Goal: Task Accomplishment & Management: Manage account settings

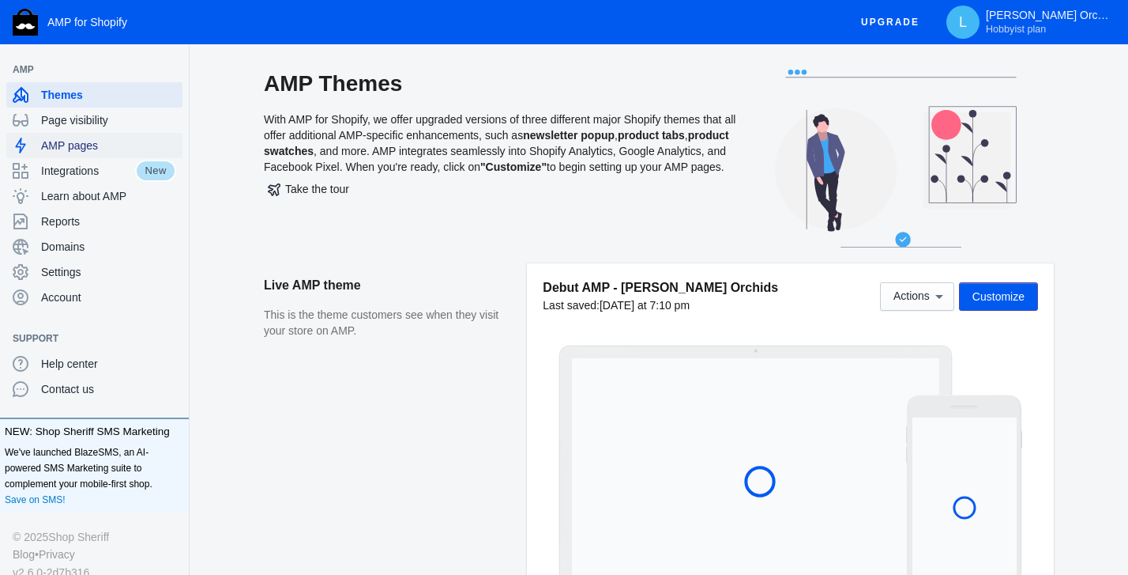
click at [72, 143] on span "AMP pages" at bounding box center [108, 146] width 135 height 16
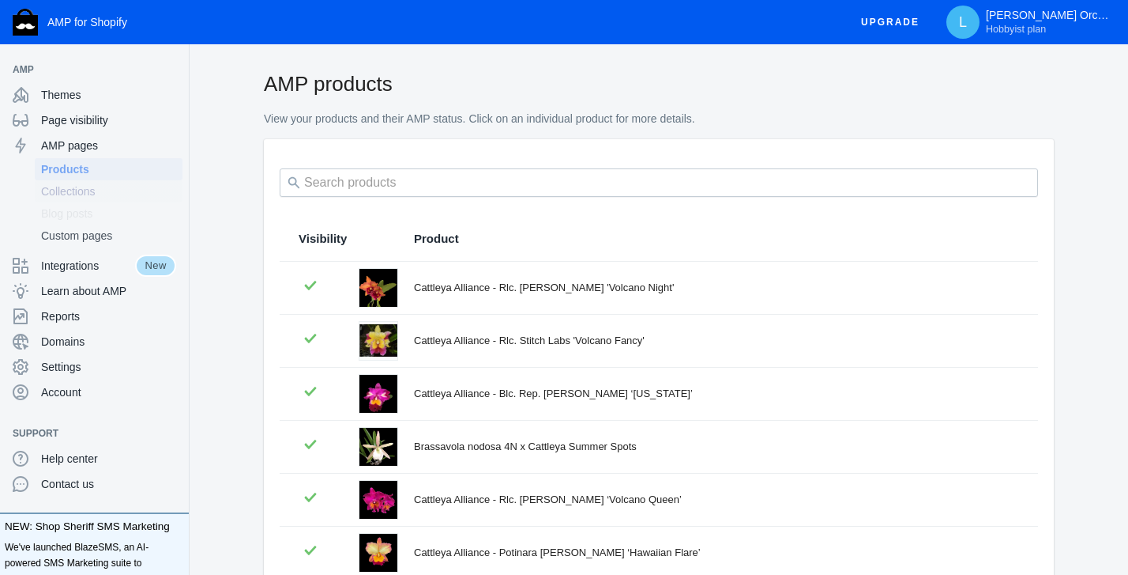
click at [73, 188] on span "Collections" at bounding box center [108, 191] width 135 height 16
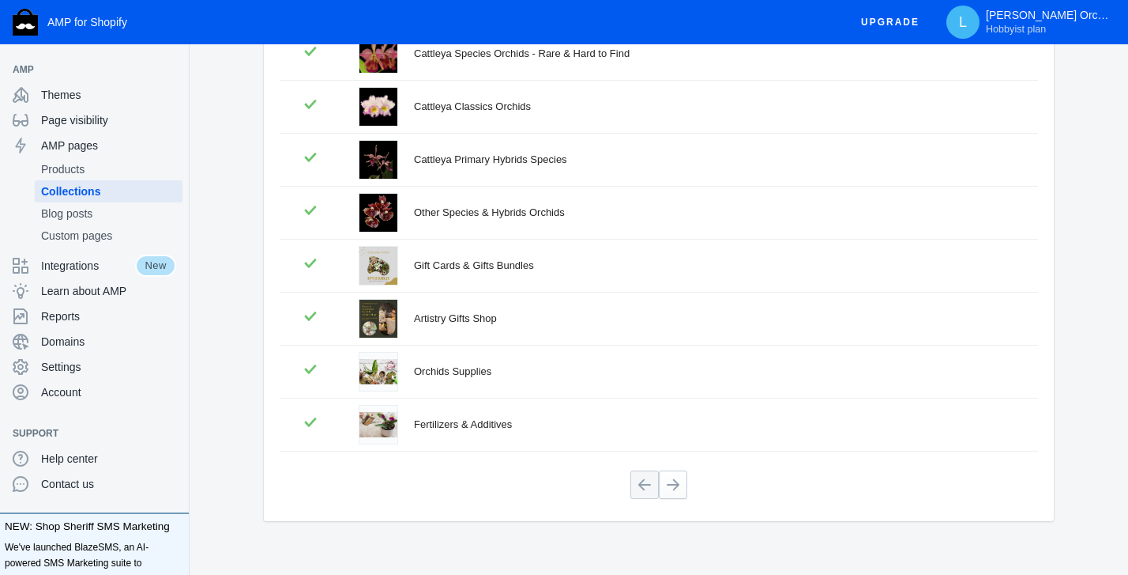
scroll to position [344, 0]
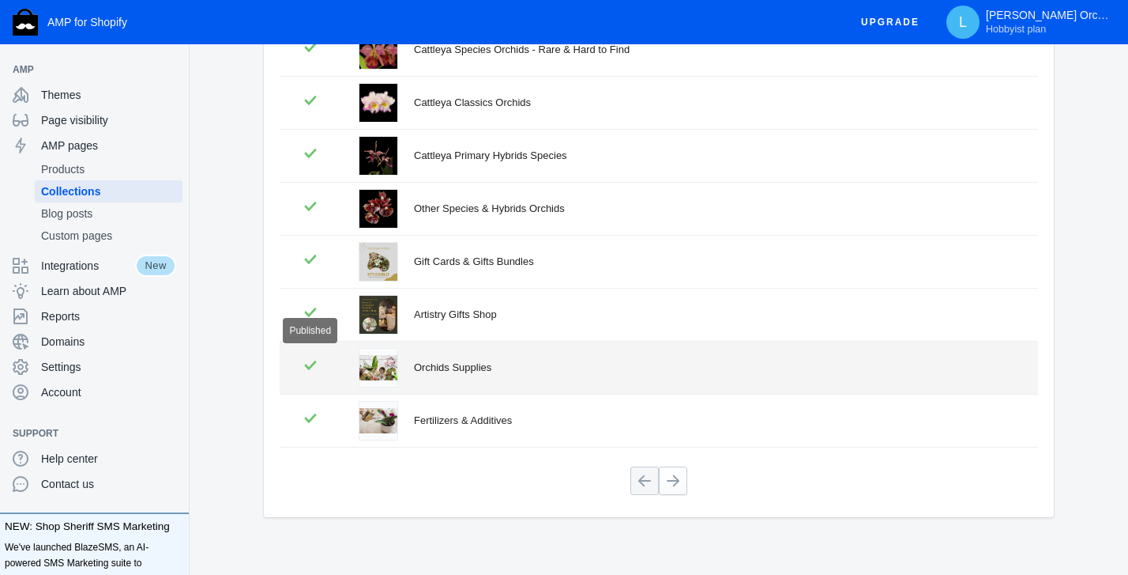
click at [311, 361] on icon at bounding box center [311, 365] width 24 height 24
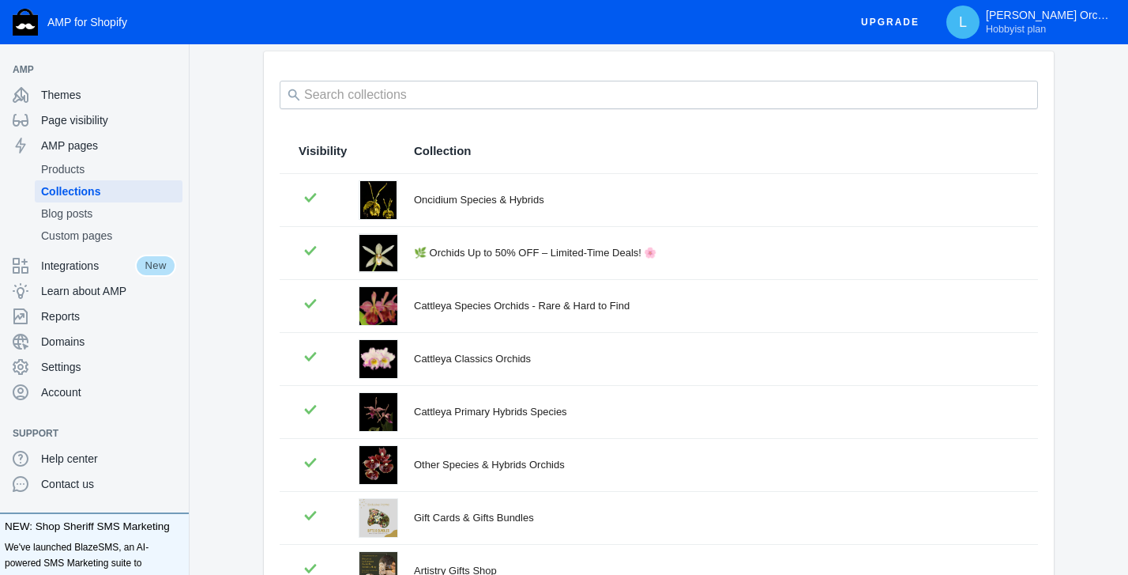
scroll to position [0, 0]
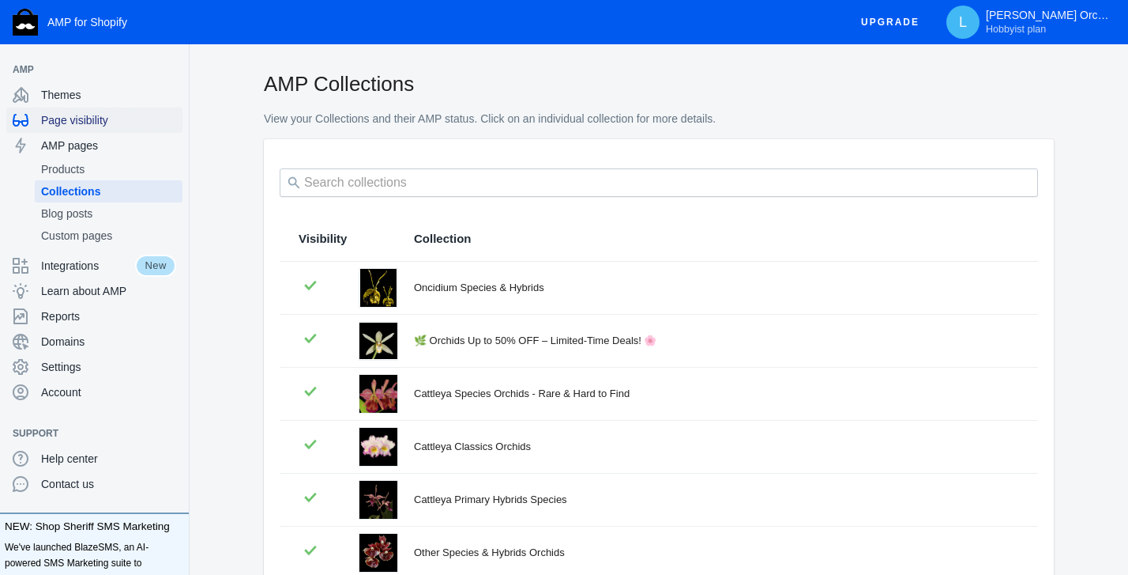
click at [67, 120] on span "Page visibility" at bounding box center [108, 120] width 135 height 16
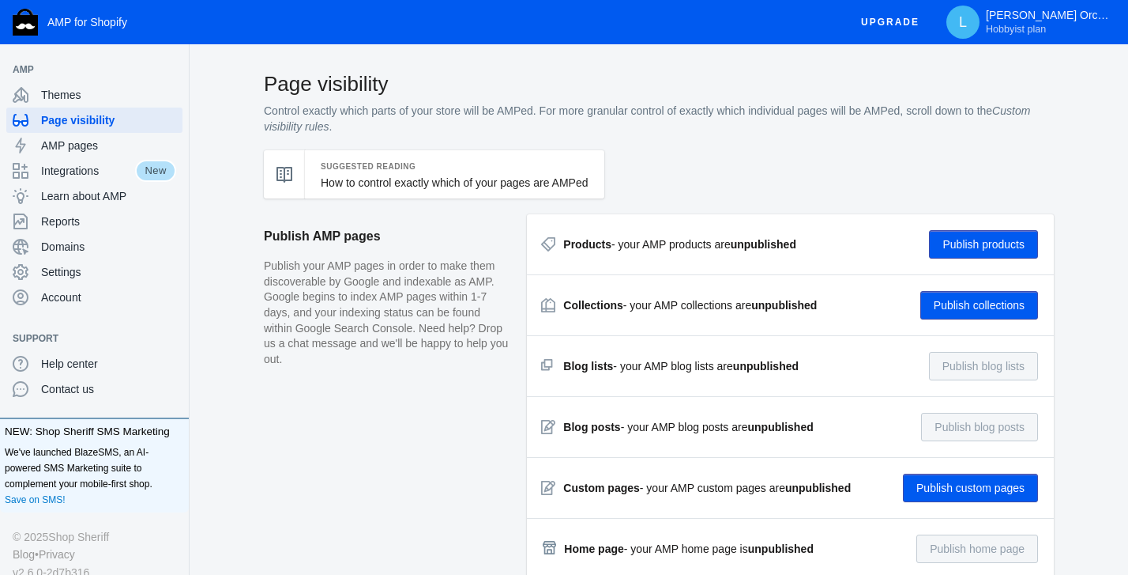
checkbox input "true"
type input "ClimateNeutral, The SaleRoom, thesaleroom, yourFootprint UG, amazon"
radio input "true"
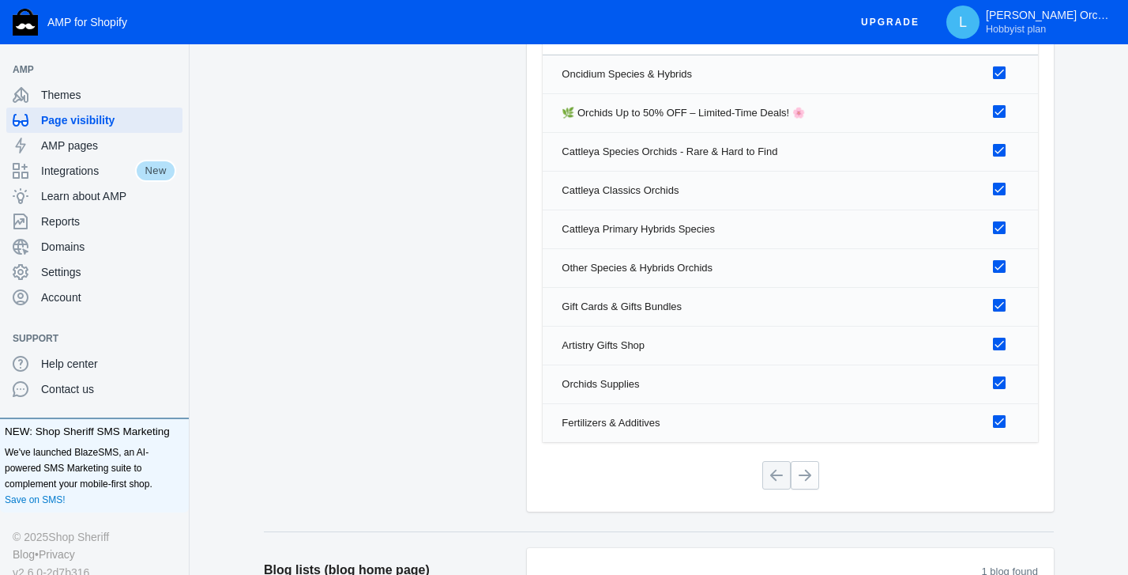
scroll to position [1285, 0]
click at [1004, 382] on div at bounding box center [999, 381] width 13 height 13
click at [0, 0] on input "checkbox" at bounding box center [0, 0] width 0 height 0
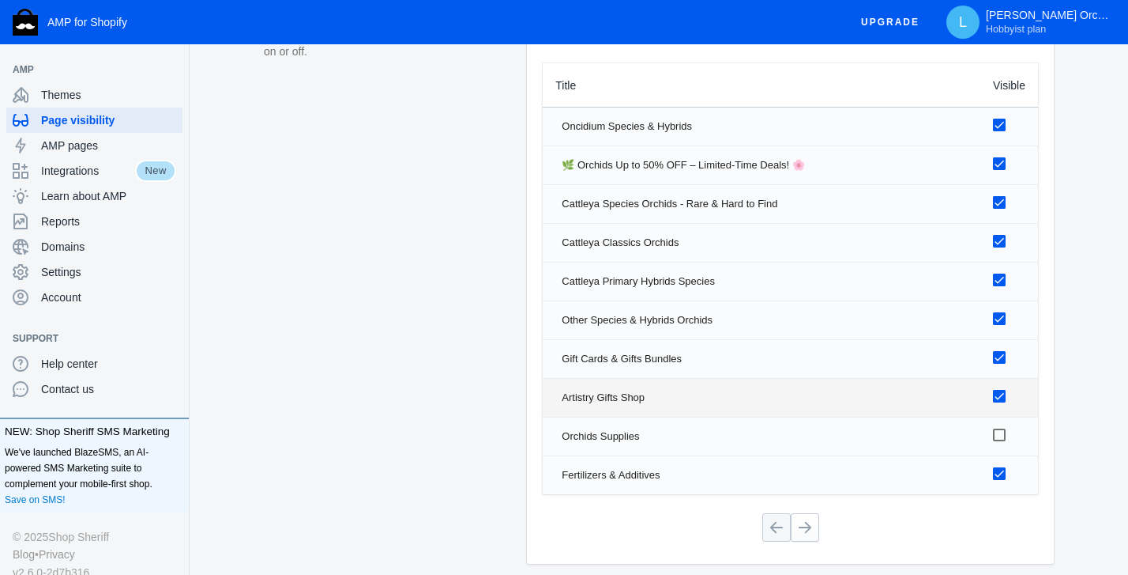
scroll to position [1226, 0]
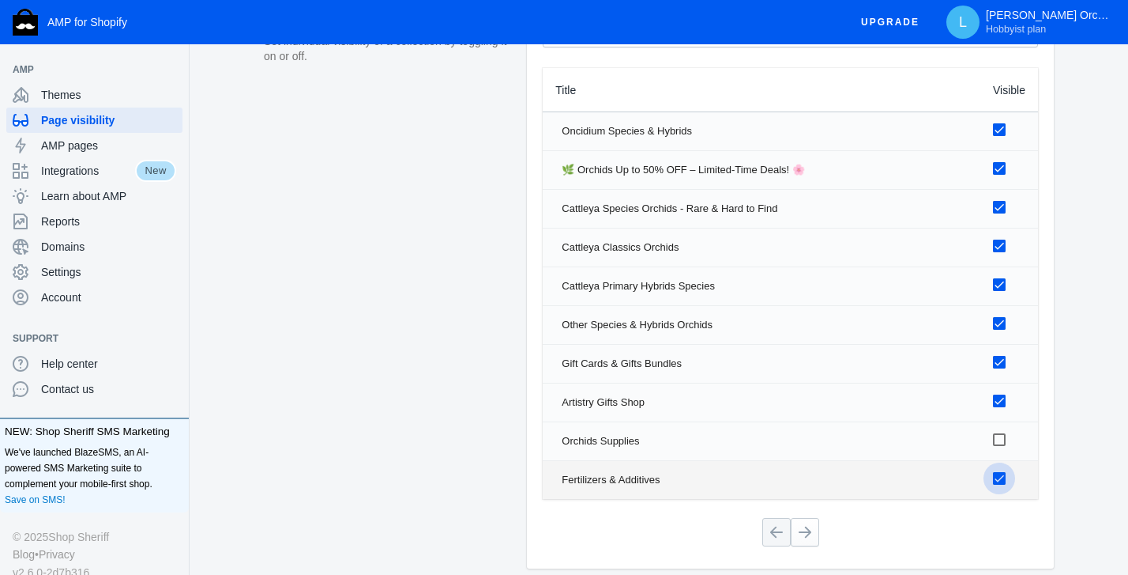
click at [1001, 474] on div at bounding box center [999, 478] width 13 height 13
click at [0, 0] on input "checkbox" at bounding box center [0, 0] width 0 height 0
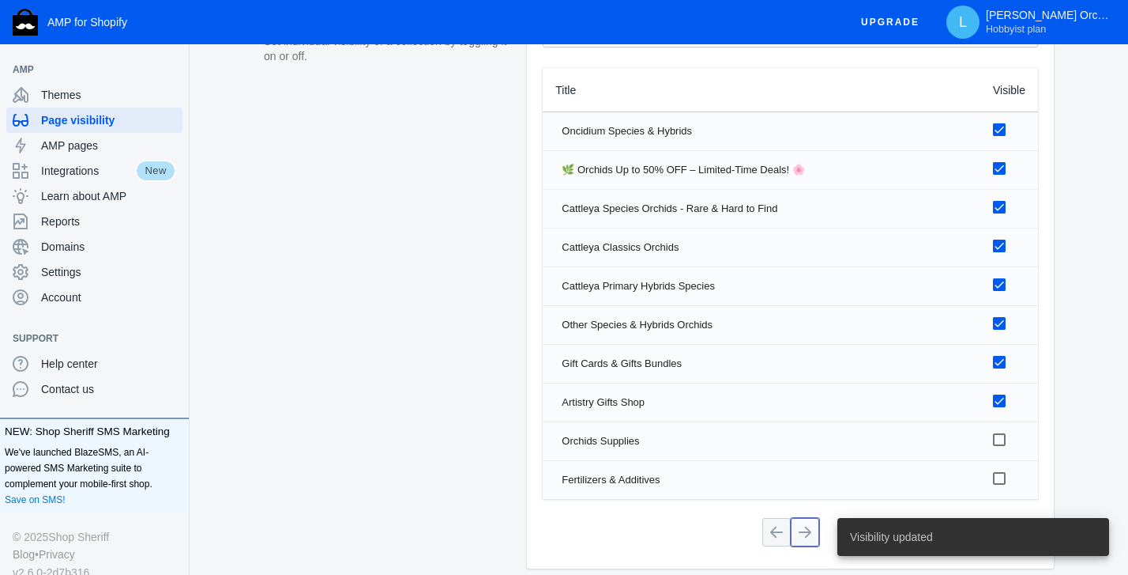
click at [796, 532] on button at bounding box center [805, 532] width 28 height 28
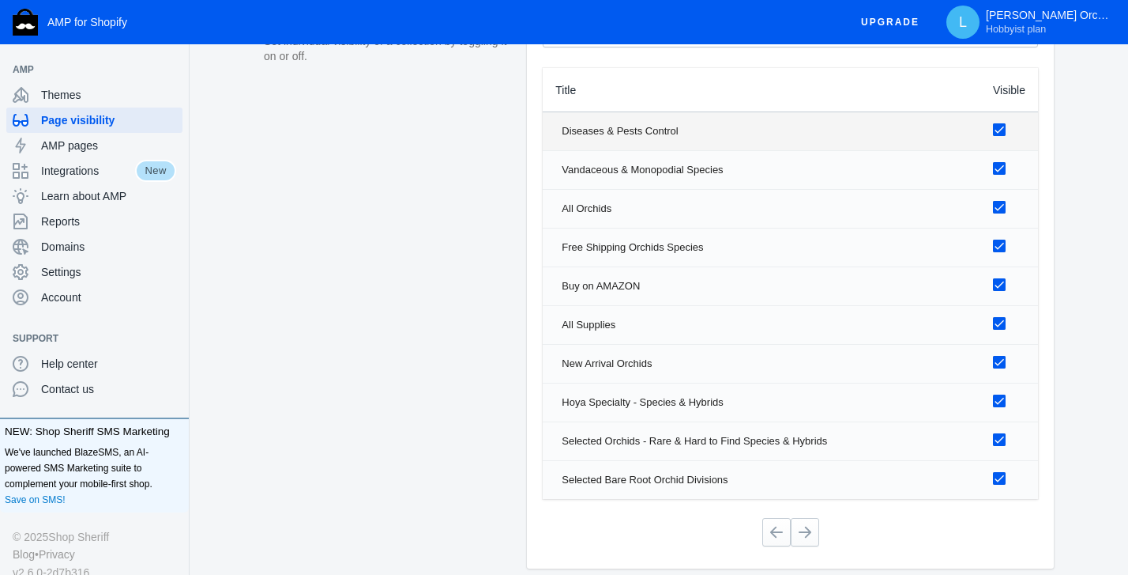
click at [998, 126] on div at bounding box center [999, 129] width 13 height 13
click at [0, 0] on input "checkbox" at bounding box center [0, 0] width 0 height 0
click at [999, 282] on div at bounding box center [999, 284] width 13 height 13
click at [0, 0] on input "checkbox" at bounding box center [0, 0] width 0 height 0
click at [999, 322] on div at bounding box center [999, 323] width 13 height 13
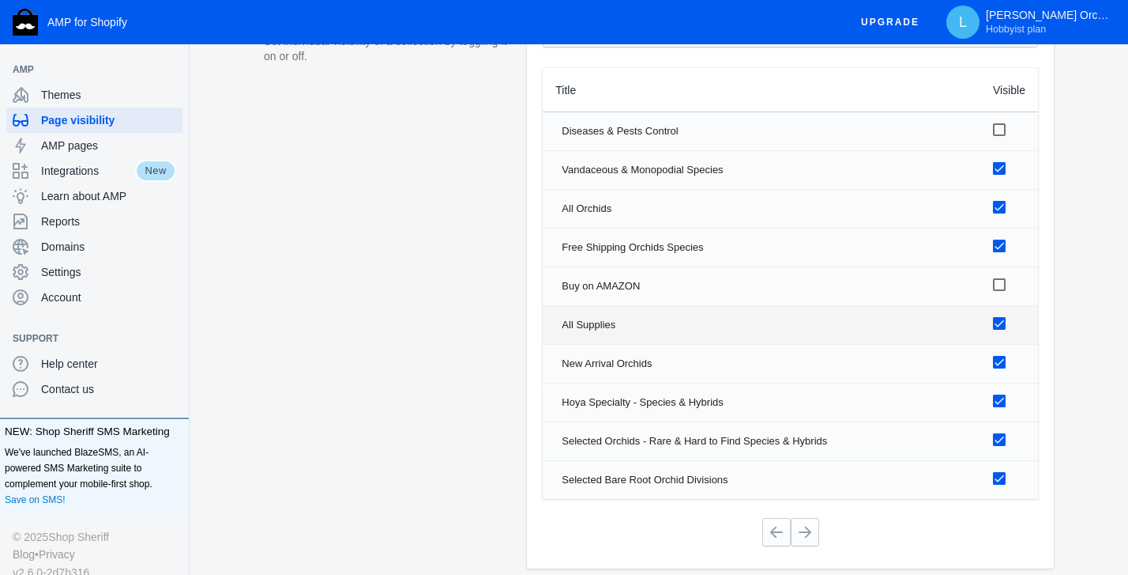
click at [0, 0] on input "checkbox" at bounding box center [0, 0] width 0 height 0
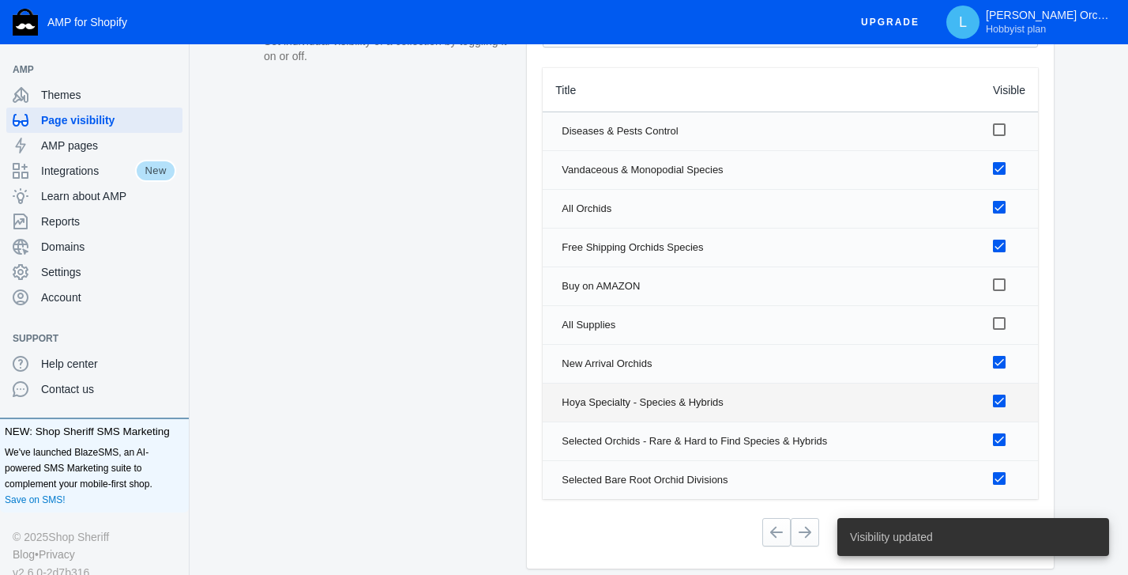
click at [997, 403] on div at bounding box center [999, 400] width 13 height 13
click at [0, 0] on input "checkbox" at bounding box center [0, 0] width 0 height 0
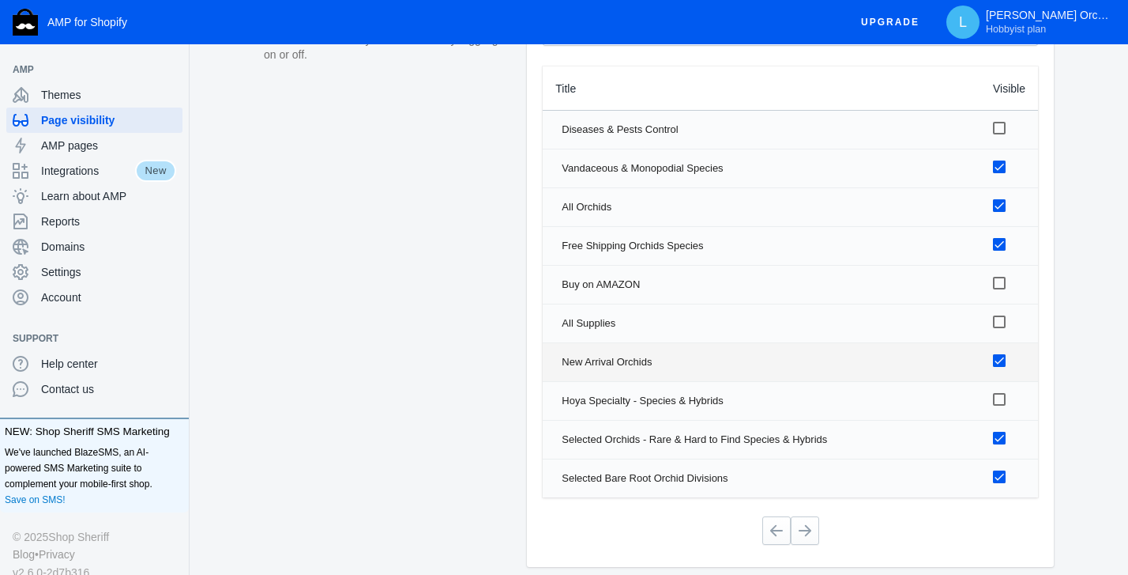
scroll to position [1229, 0]
click at [801, 536] on button at bounding box center [805, 529] width 28 height 28
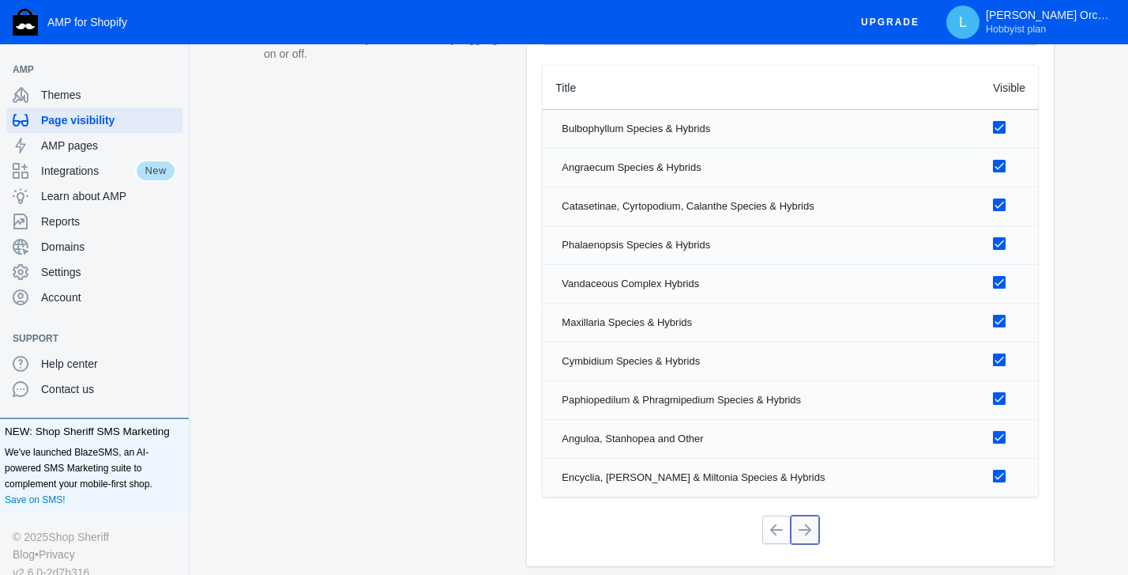
click at [811, 525] on button at bounding box center [805, 529] width 28 height 28
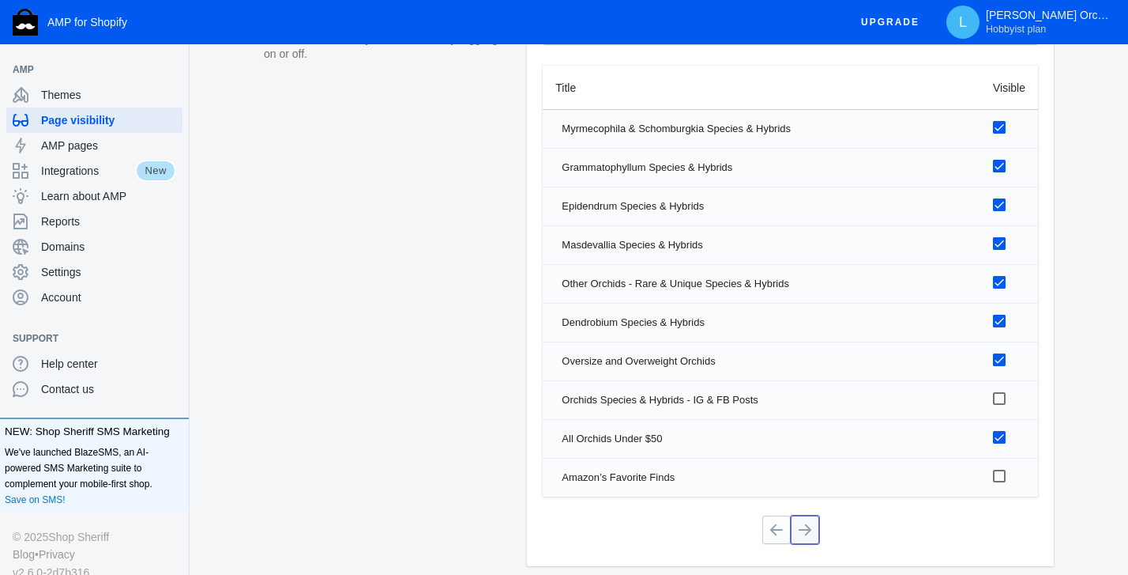
click at [810, 525] on button at bounding box center [805, 529] width 28 height 28
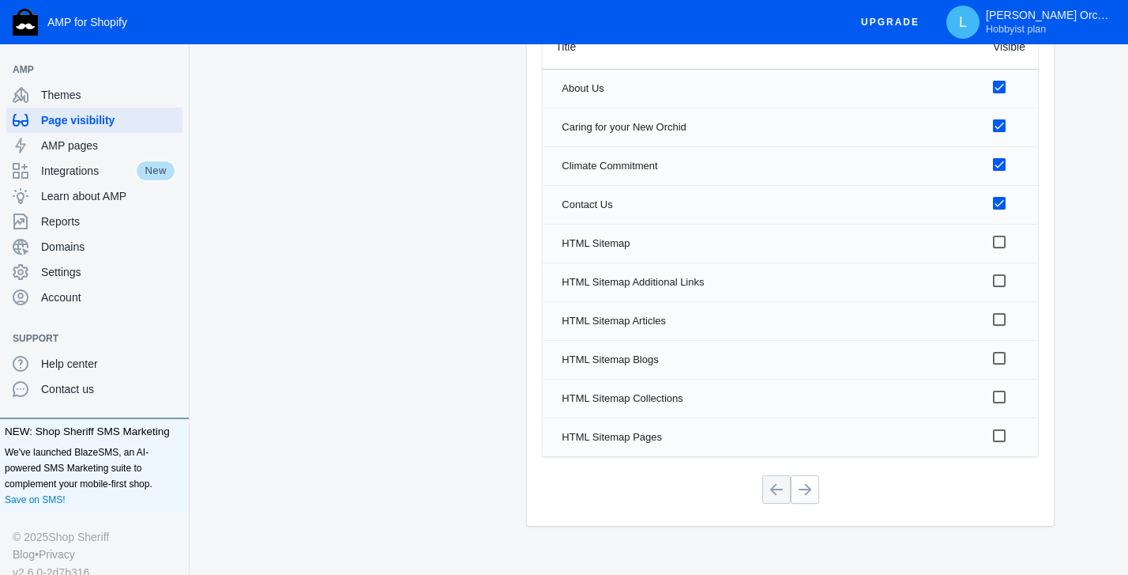
scroll to position [1863, 0]
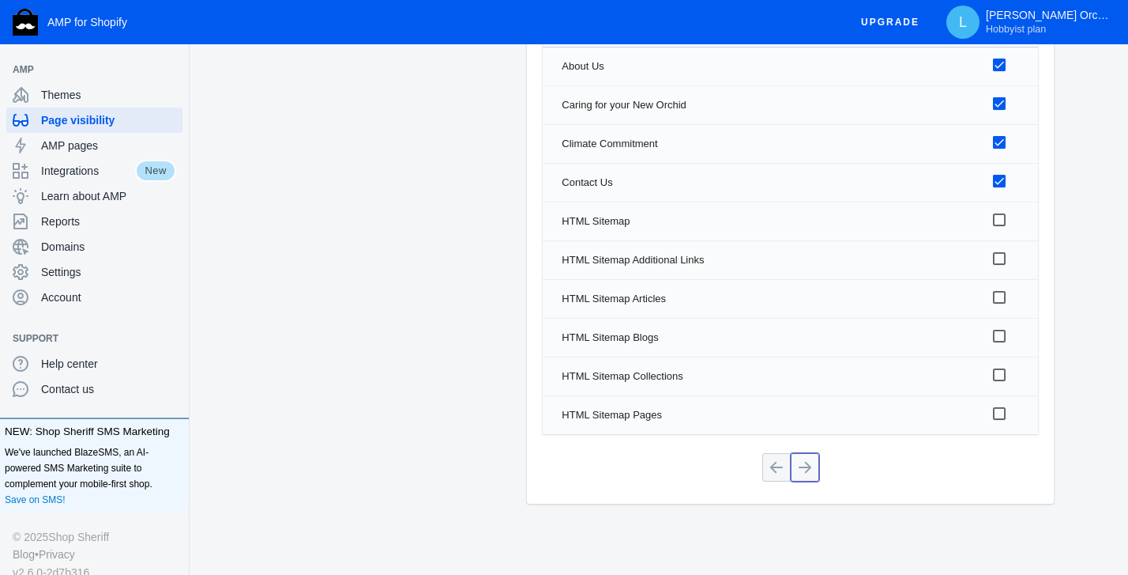
click at [799, 469] on button at bounding box center [805, 467] width 28 height 28
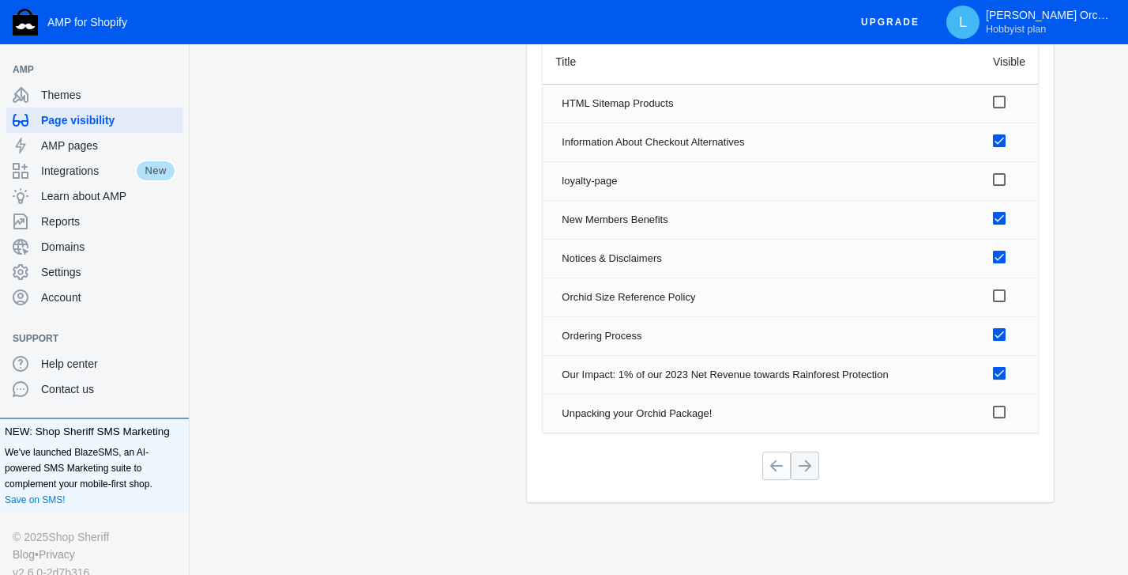
scroll to position [1824, 0]
click at [774, 467] on button at bounding box center [777, 467] width 28 height 28
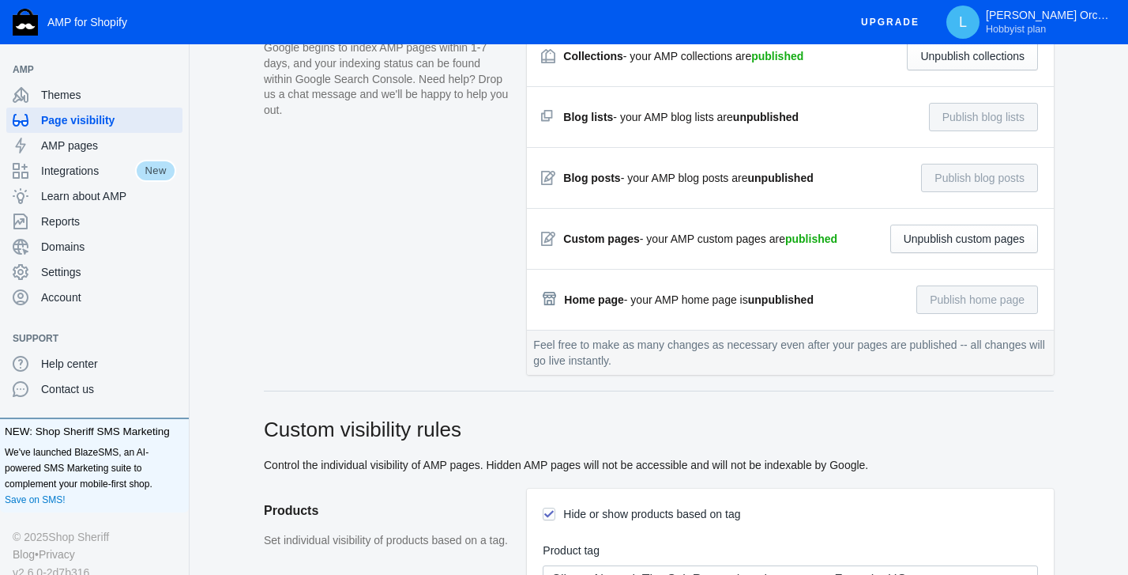
scroll to position [0, 0]
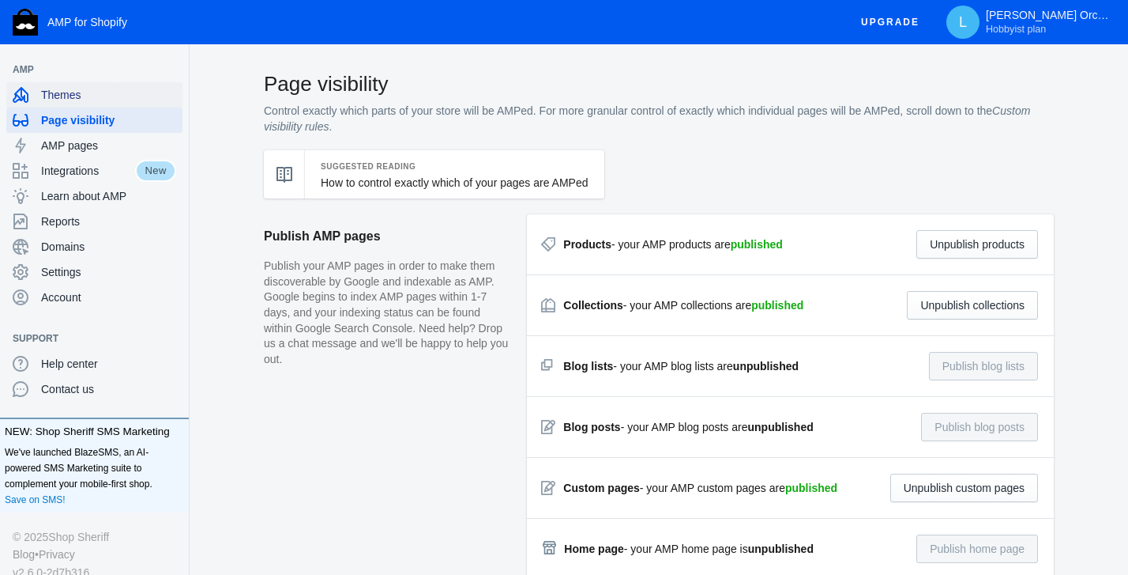
click at [69, 95] on span "Themes" at bounding box center [108, 95] width 135 height 16
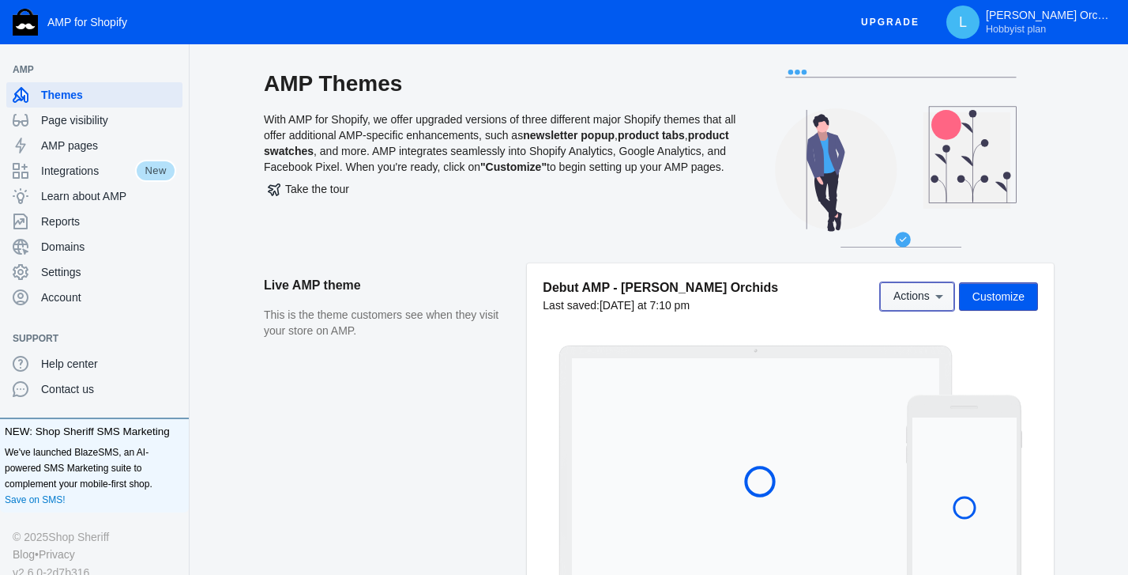
click at [907, 297] on span "Actions" at bounding box center [912, 296] width 36 height 13
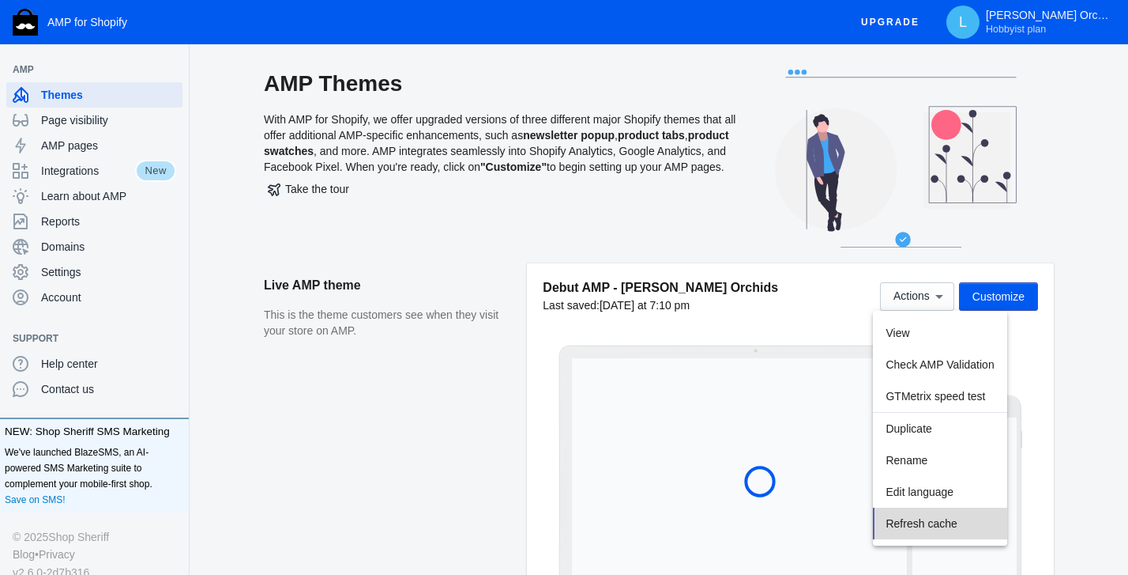
click at [917, 514] on button "Refresh cache" at bounding box center [940, 523] width 134 height 32
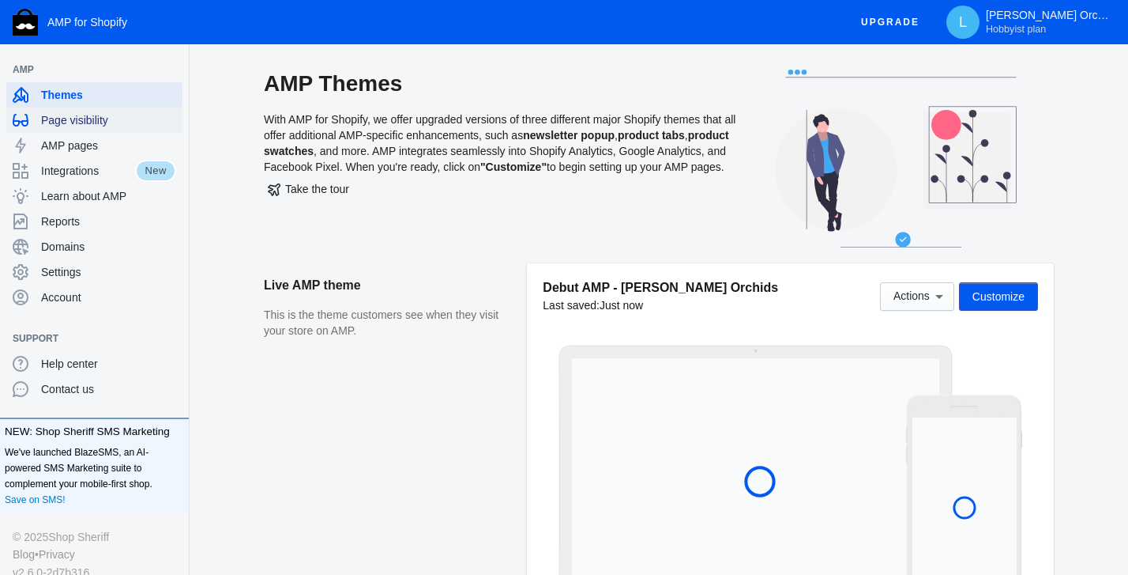
click at [85, 119] on span "Page visibility" at bounding box center [108, 120] width 135 height 16
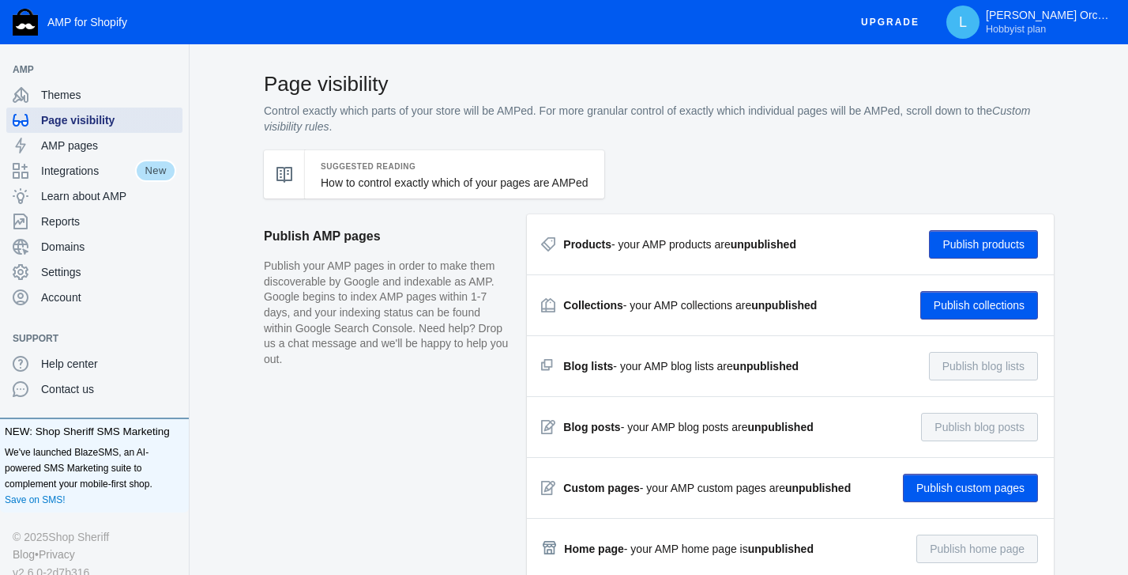
checkbox input "true"
type input "ClimateNeutral, The SaleRoom, thesaleroom, yourFootprint UG, amazon"
radio input "true"
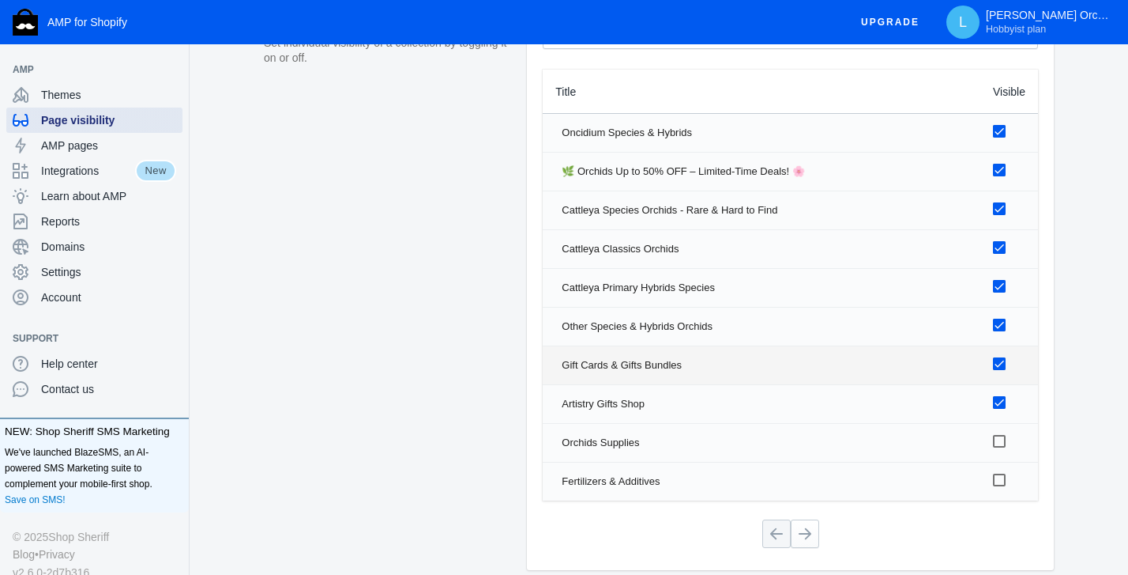
scroll to position [1226, 0]
click at [1000, 358] on div at bounding box center [999, 362] width 13 height 13
click at [0, 0] on input "checkbox" at bounding box center [0, 0] width 0 height 0
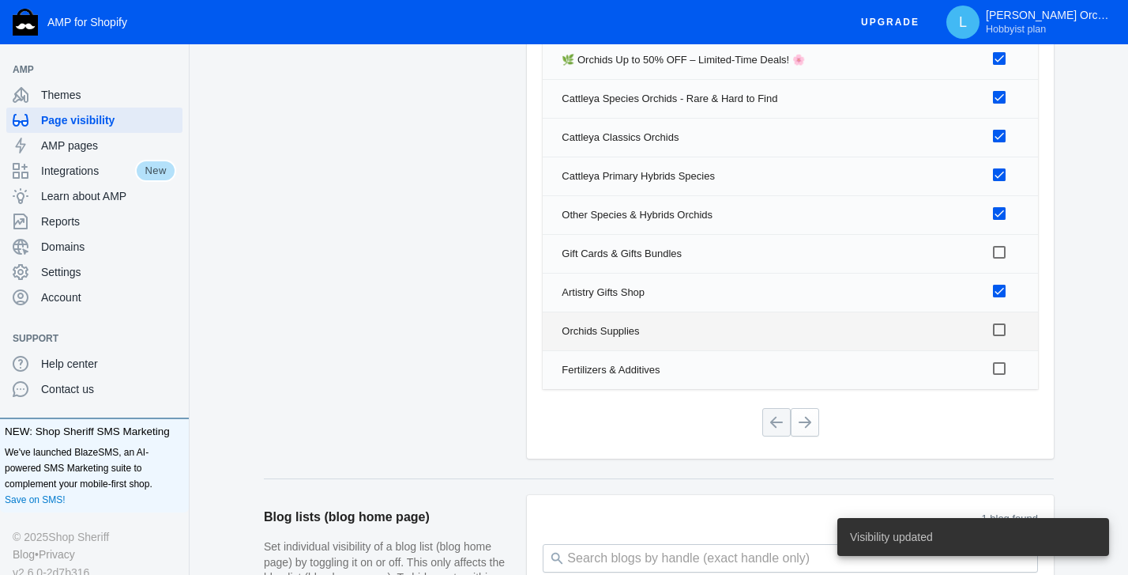
scroll to position [1338, 0]
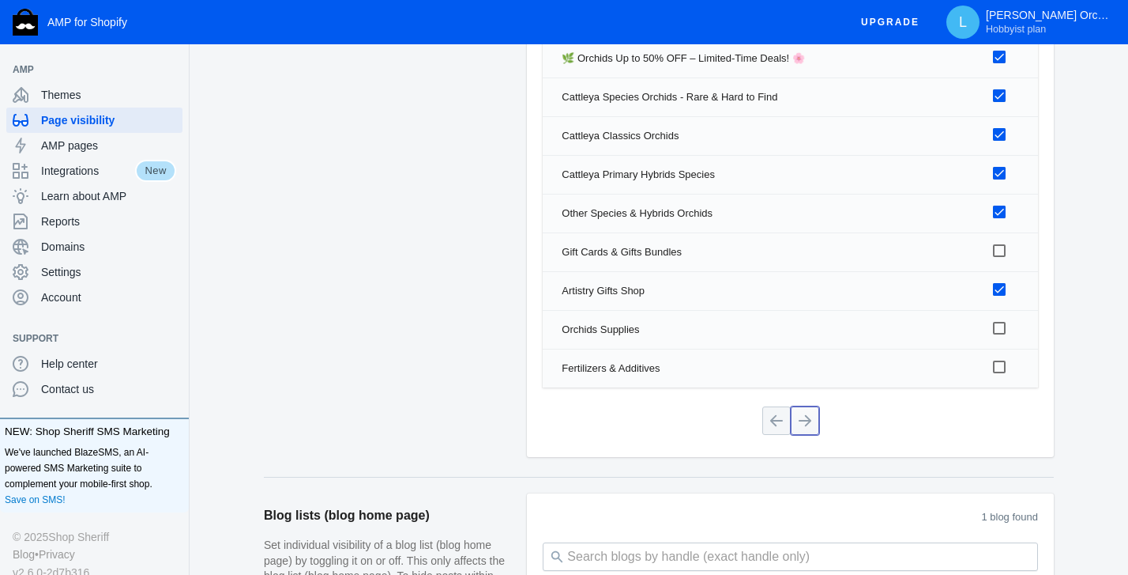
click at [808, 414] on button at bounding box center [805, 420] width 28 height 28
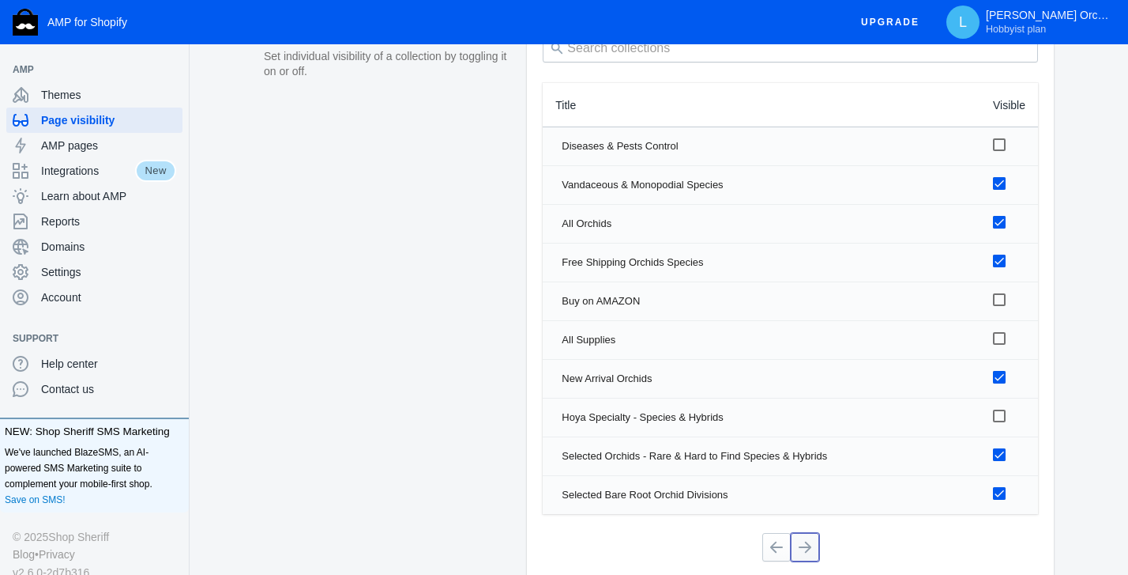
scroll to position [1198, 0]
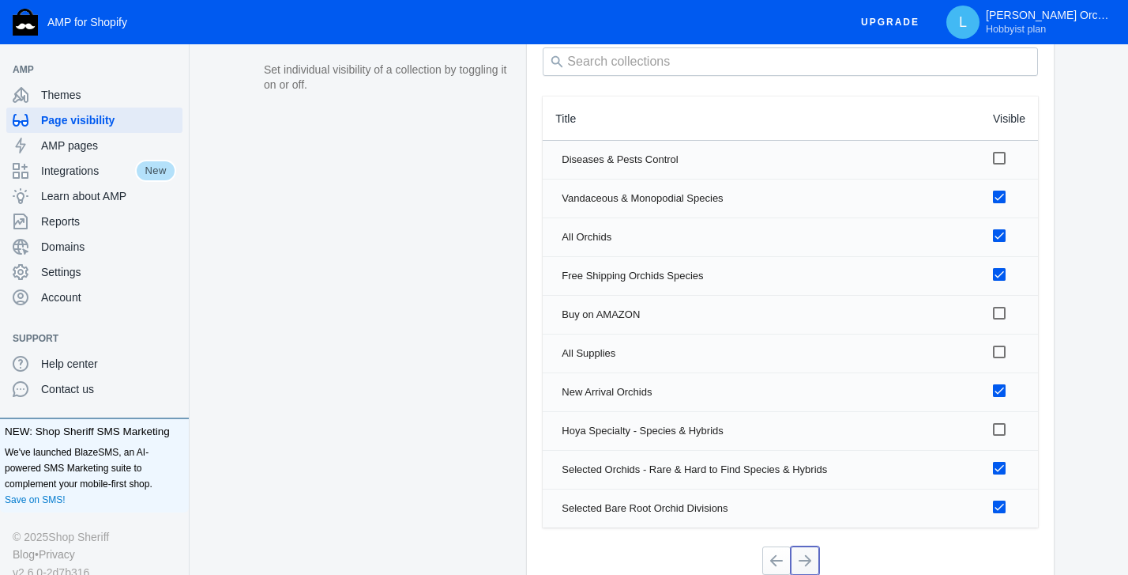
click at [806, 560] on button at bounding box center [805, 560] width 28 height 28
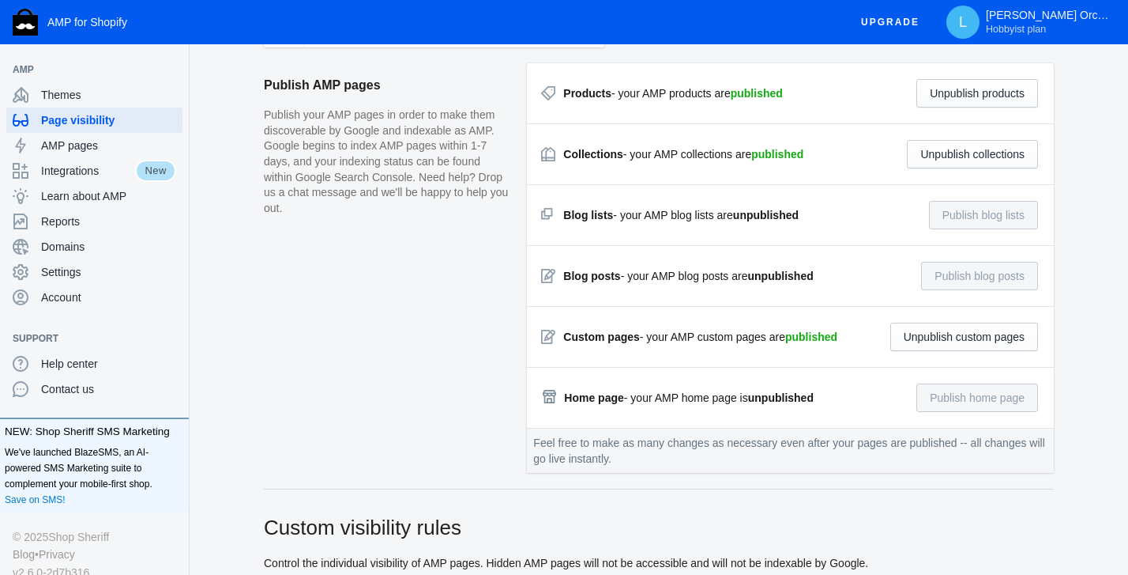
scroll to position [0, 0]
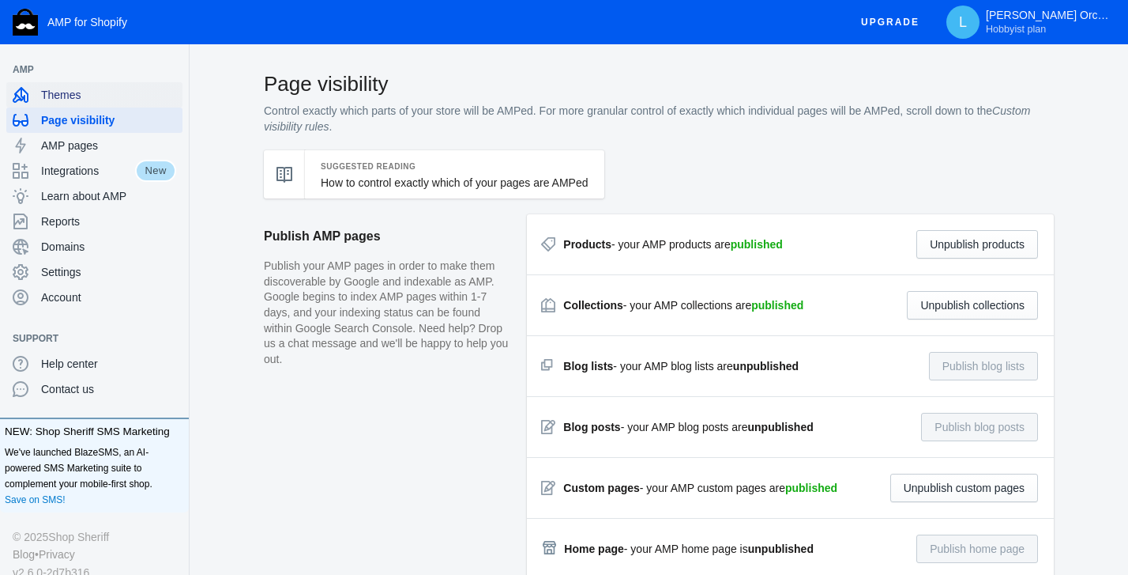
click at [57, 96] on span "Themes" at bounding box center [108, 95] width 135 height 16
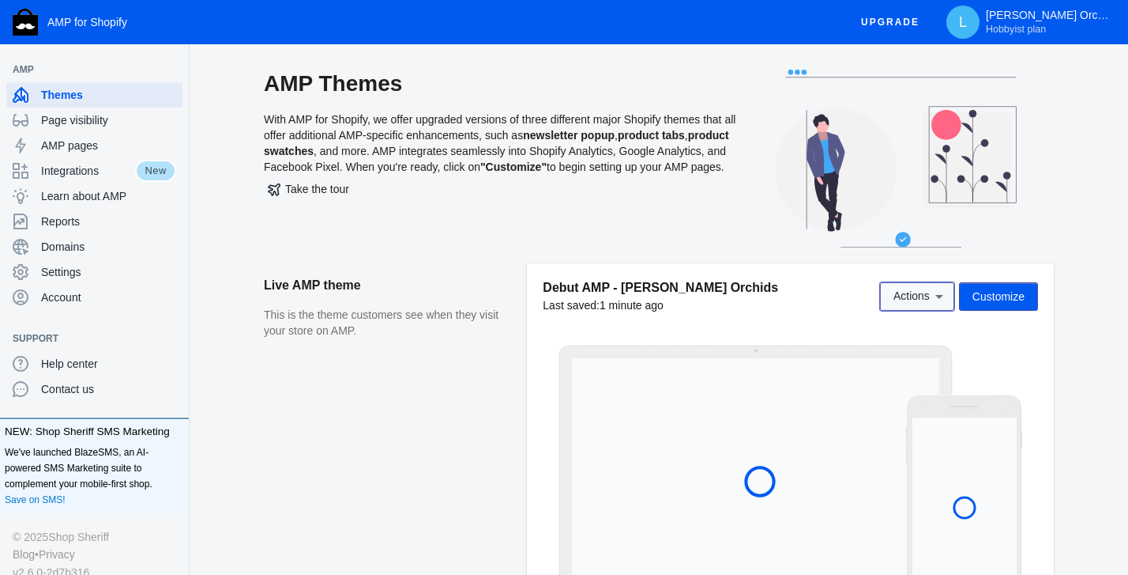
click at [920, 303] on span "Actions" at bounding box center [912, 296] width 36 height 13
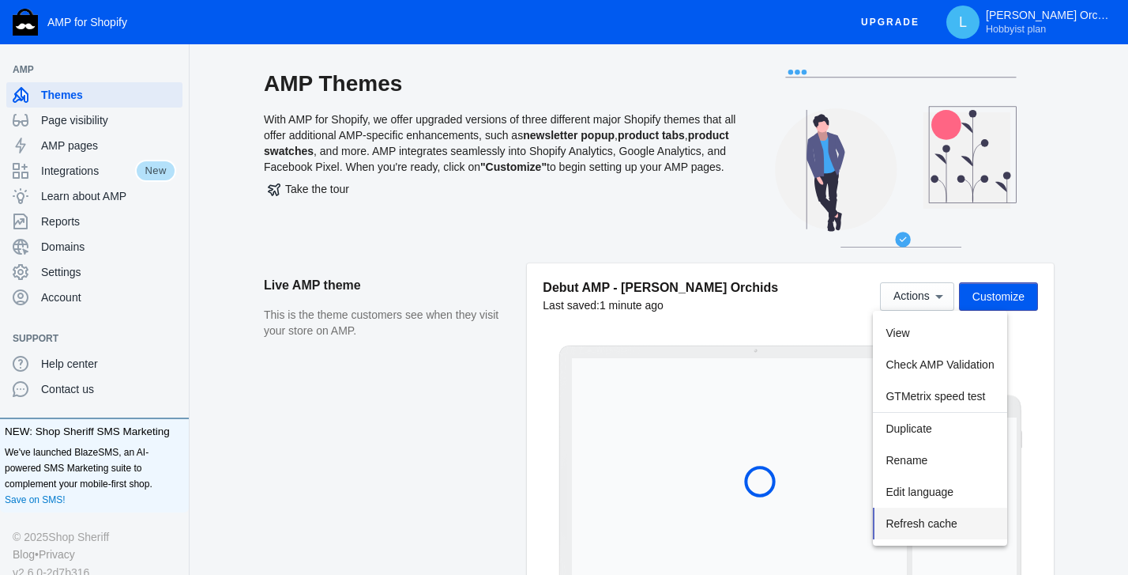
click at [924, 516] on button "Refresh cache" at bounding box center [940, 523] width 134 height 32
